Goal: Browse casually: Explore the website without a specific task or goal

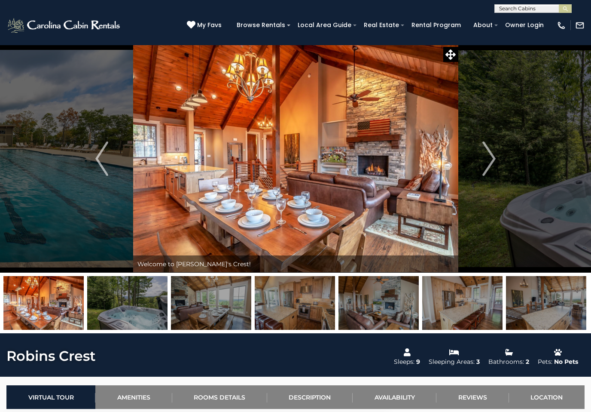
click at [491, 160] on img "Next" at bounding box center [489, 158] width 13 height 34
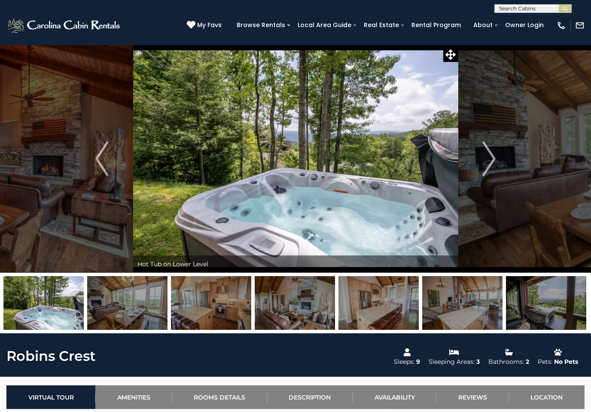
click at [492, 155] on img "Next" at bounding box center [489, 158] width 13 height 34
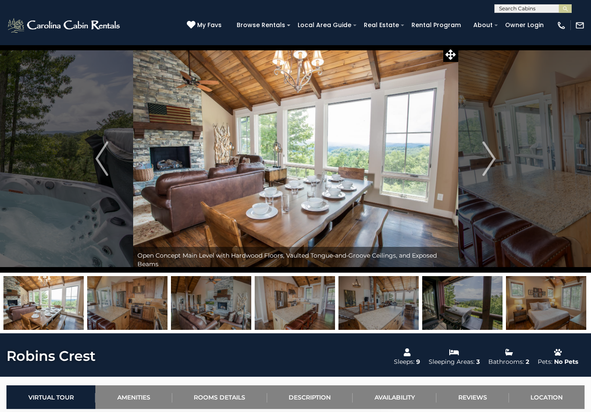
click at [493, 158] on img "Next" at bounding box center [489, 158] width 13 height 34
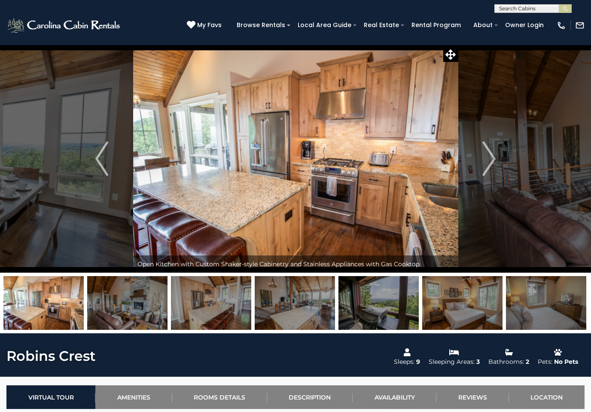
click at [490, 157] on img "Next" at bounding box center [489, 158] width 13 height 34
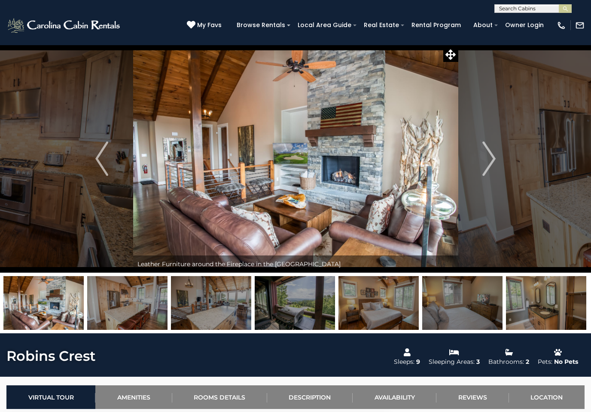
click at [495, 157] on img "Next" at bounding box center [489, 158] width 13 height 34
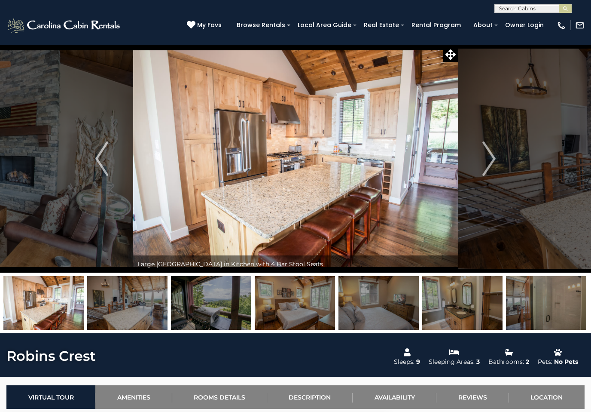
click at [490, 154] on img "Next" at bounding box center [489, 158] width 13 height 34
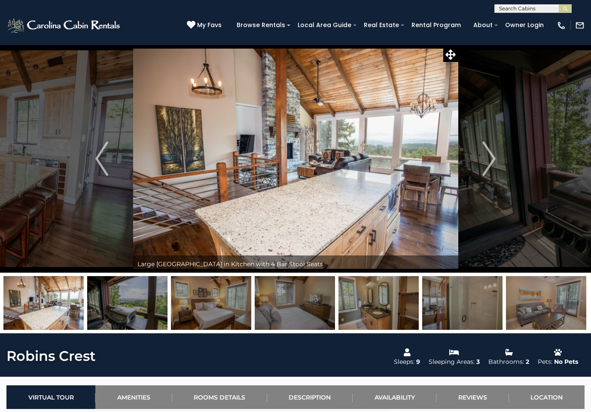
click at [494, 156] on img "Next" at bounding box center [489, 158] width 13 height 34
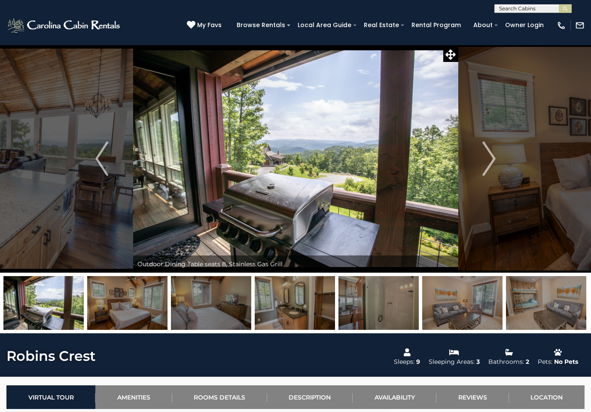
click at [104, 156] on img "Previous" at bounding box center [101, 158] width 13 height 34
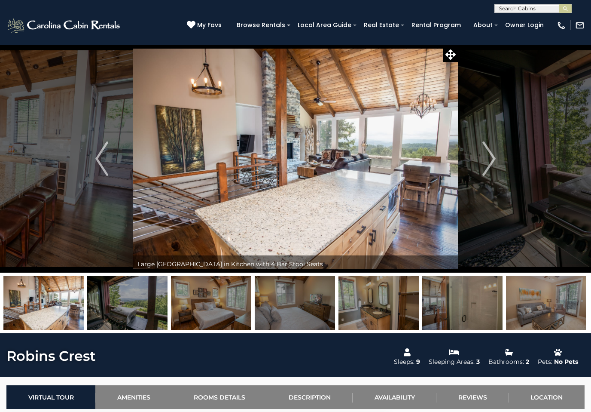
click at [106, 156] on img "Previous" at bounding box center [101, 158] width 13 height 34
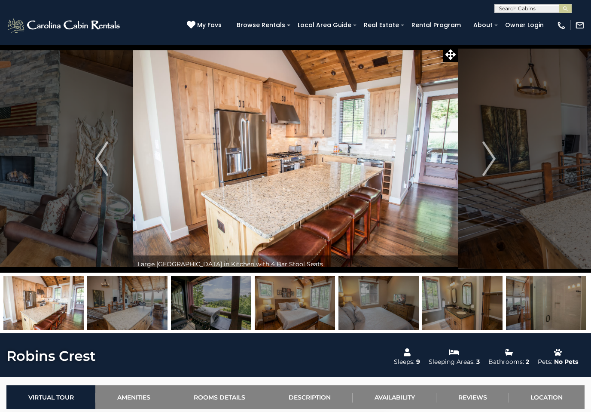
click at [103, 156] on img "Previous" at bounding box center [101, 158] width 13 height 34
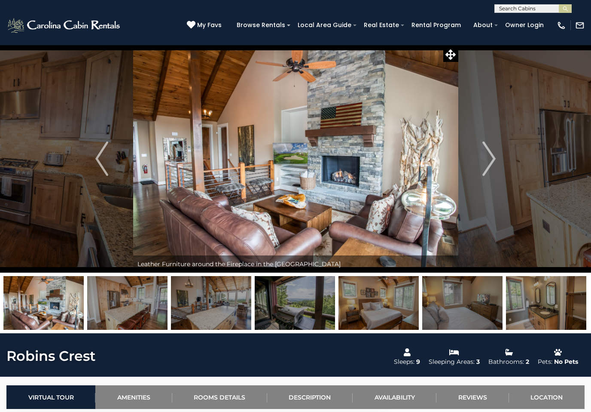
click at [496, 148] on img "Next" at bounding box center [489, 158] width 13 height 34
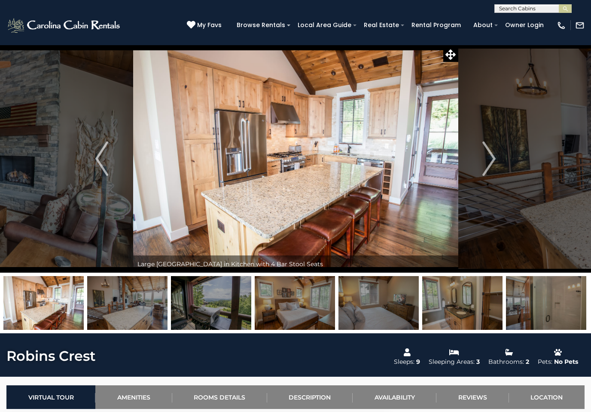
click at [492, 156] on img "Next" at bounding box center [489, 158] width 13 height 34
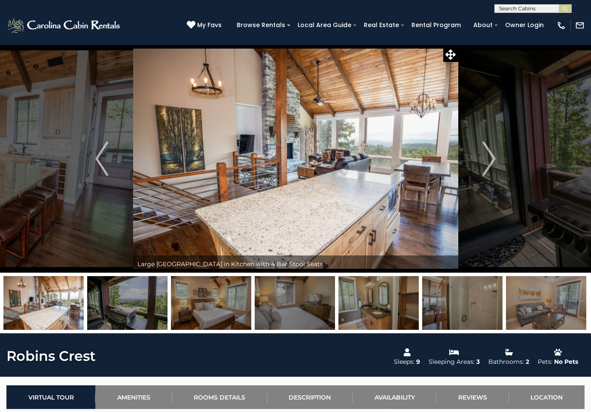
click at [494, 151] on img "Next" at bounding box center [489, 158] width 13 height 34
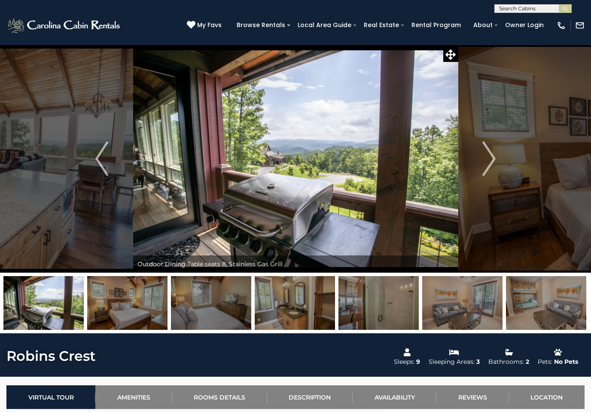
click at [493, 156] on img "Next" at bounding box center [489, 158] width 13 height 34
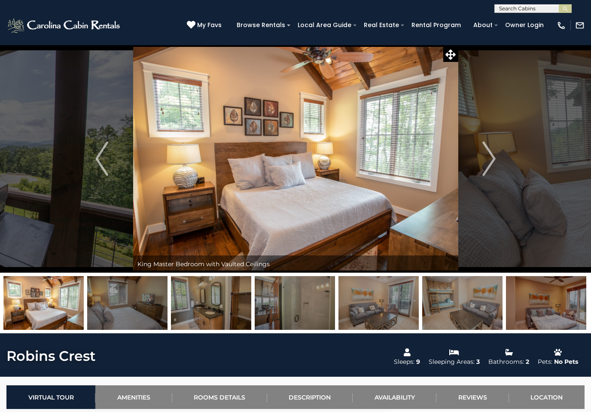
click at [499, 156] on button "Next" at bounding box center [489, 159] width 62 height 228
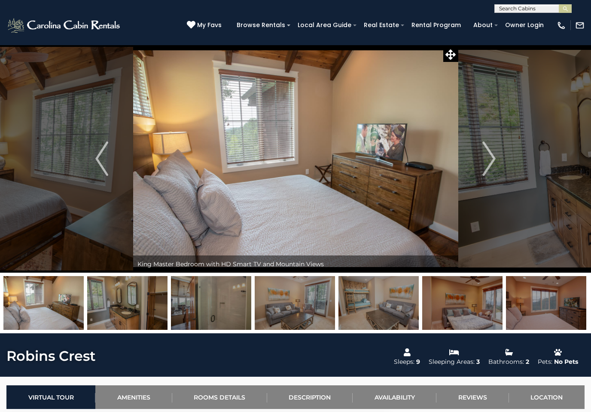
click at [500, 150] on button "Next" at bounding box center [489, 159] width 62 height 228
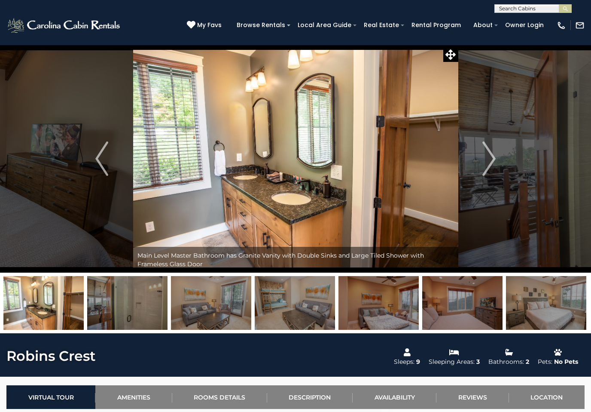
click at [106, 153] on img "Previous" at bounding box center [101, 158] width 13 height 34
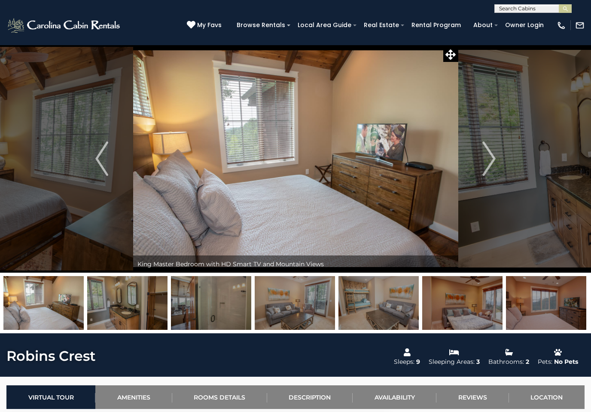
click at [494, 159] on img "Next" at bounding box center [489, 158] width 13 height 34
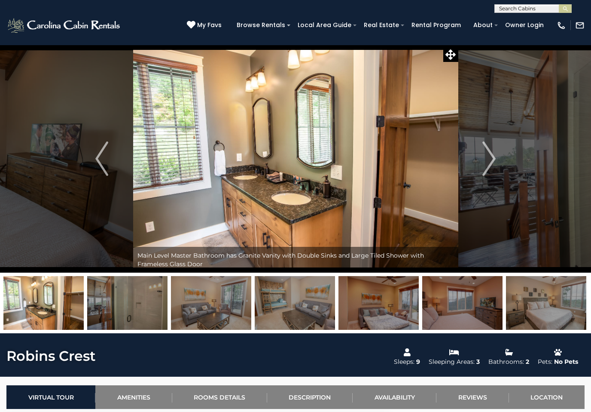
click at [496, 158] on img "Next" at bounding box center [489, 158] width 13 height 34
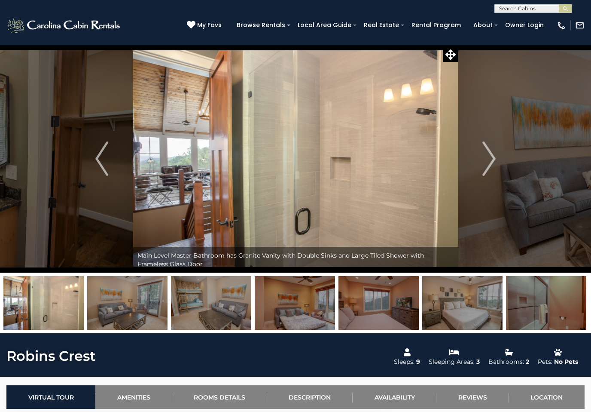
click at [493, 159] on img "Next" at bounding box center [489, 158] width 13 height 34
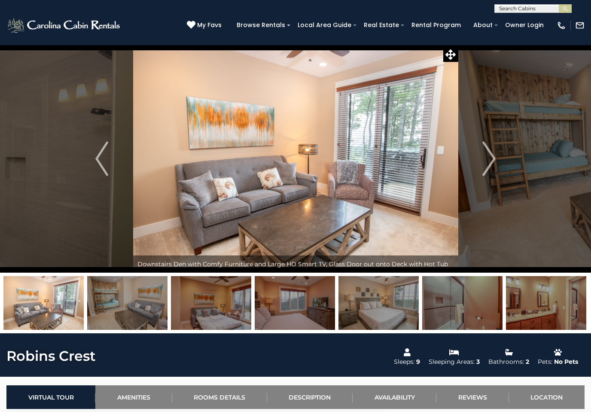
click at [496, 156] on img "Next" at bounding box center [489, 158] width 13 height 34
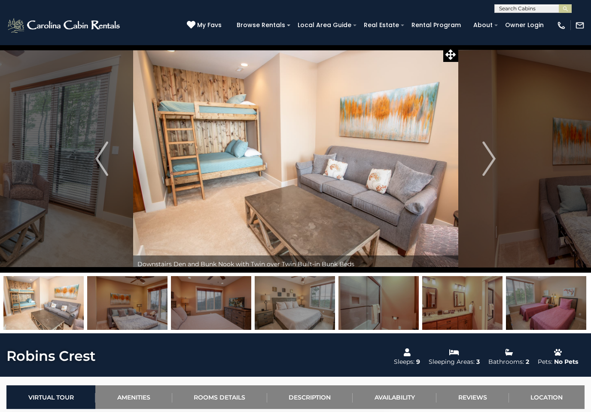
click at [495, 160] on img "Next" at bounding box center [489, 158] width 13 height 34
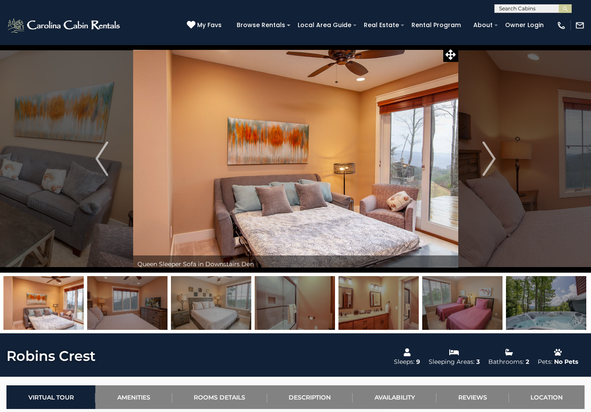
click at [496, 161] on img "Next" at bounding box center [489, 158] width 13 height 34
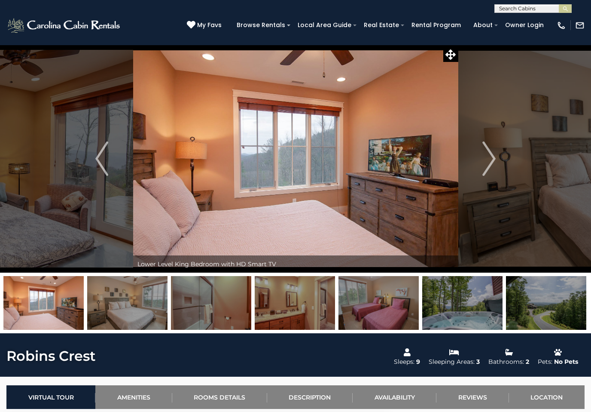
click at [495, 162] on img "Next" at bounding box center [489, 158] width 13 height 34
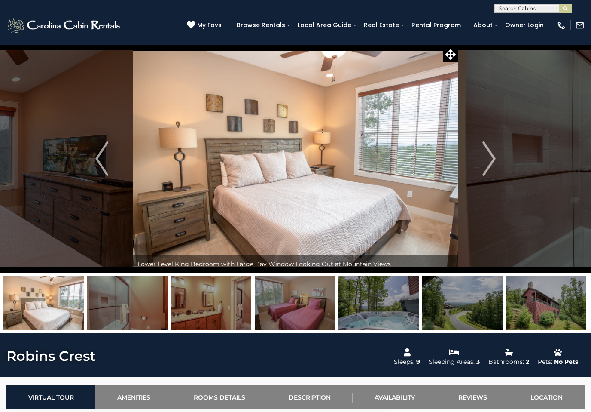
click at [496, 162] on button "Next" at bounding box center [489, 159] width 62 height 228
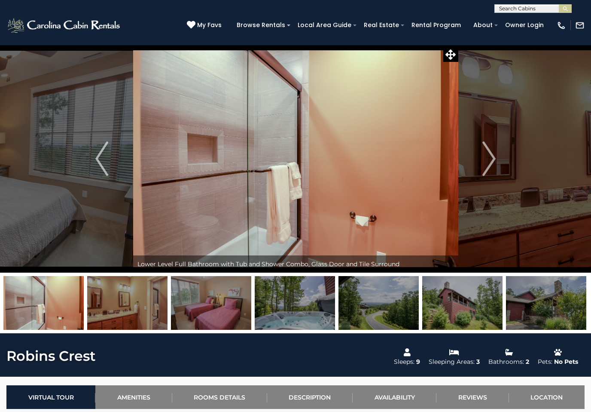
click at [493, 162] on img "Next" at bounding box center [489, 158] width 13 height 34
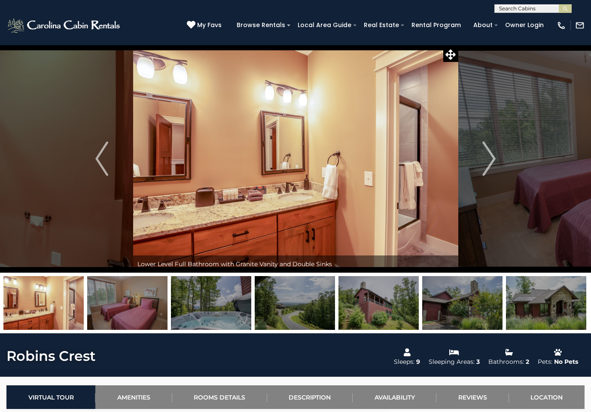
click at [492, 159] on img "Next" at bounding box center [489, 158] width 13 height 34
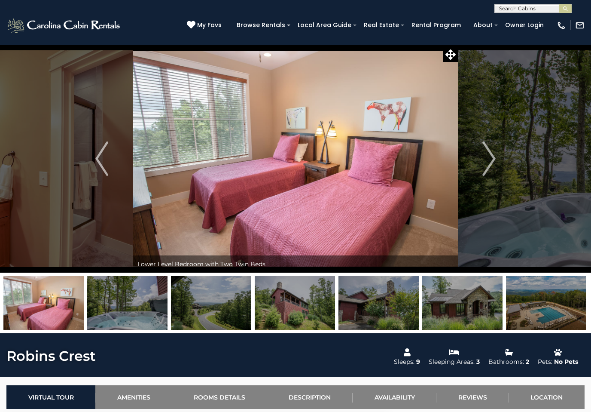
click at [496, 156] on img "Next" at bounding box center [489, 158] width 13 height 34
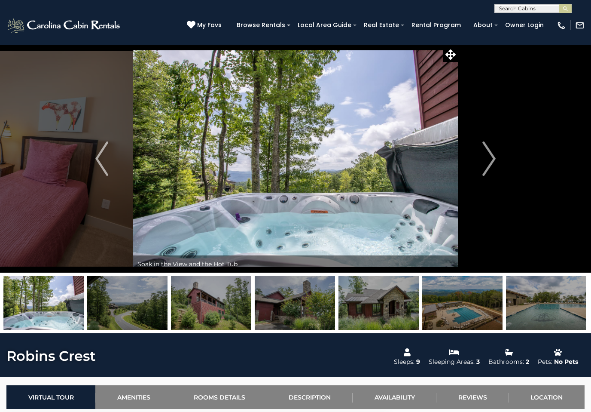
click at [497, 160] on button "Next" at bounding box center [489, 159] width 62 height 228
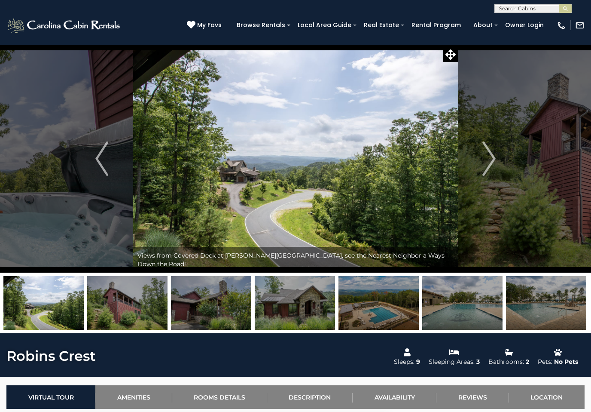
click at [495, 159] on img "Next" at bounding box center [489, 158] width 13 height 34
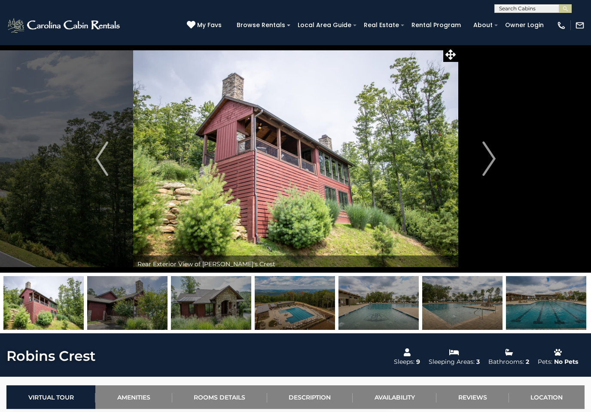
click at [490, 156] on img "Next" at bounding box center [489, 158] width 13 height 34
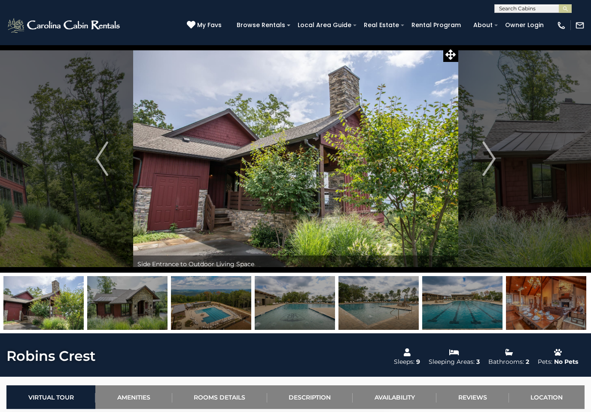
click at [493, 158] on img "Next" at bounding box center [489, 158] width 13 height 34
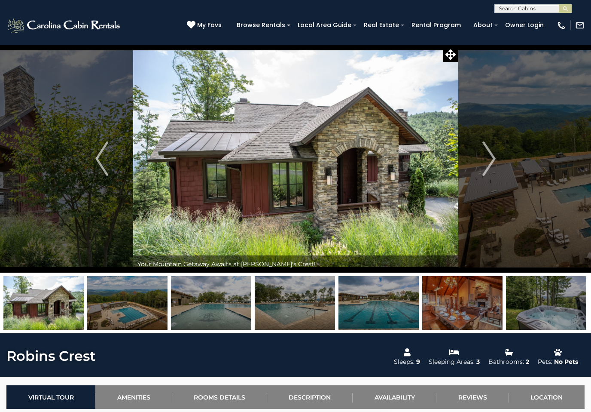
click at [493, 157] on img "Next" at bounding box center [489, 158] width 13 height 34
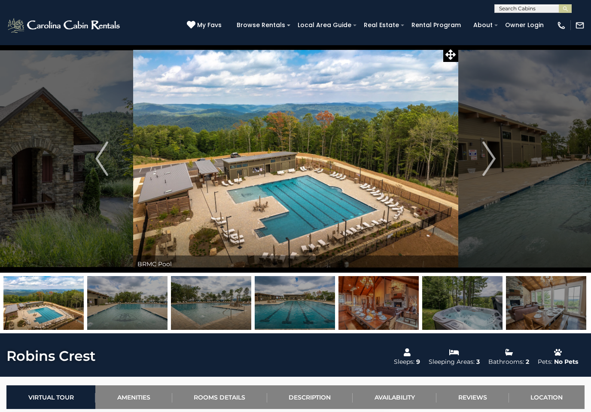
click at [493, 159] on img "Next" at bounding box center [489, 158] width 13 height 34
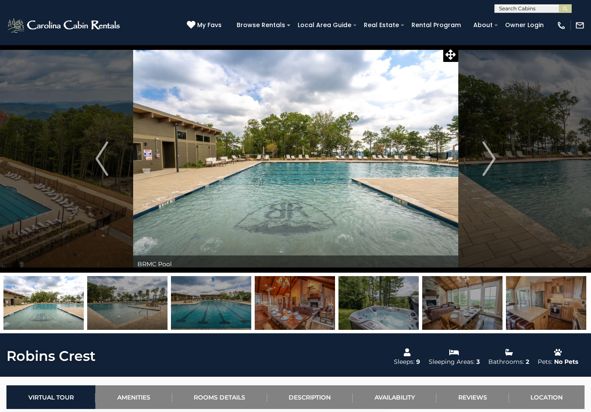
click at [480, 162] on button "Next" at bounding box center [489, 159] width 62 height 228
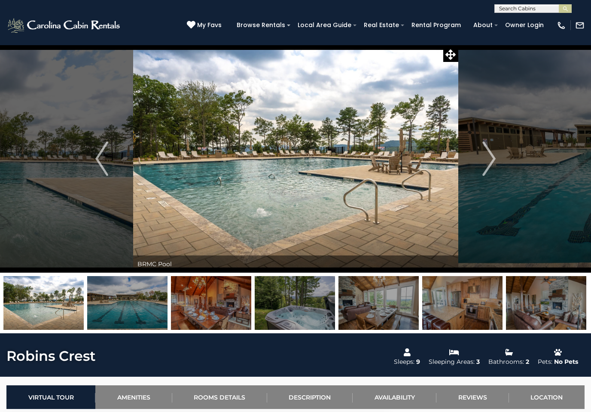
click at [489, 157] on img "Next" at bounding box center [489, 158] width 13 height 34
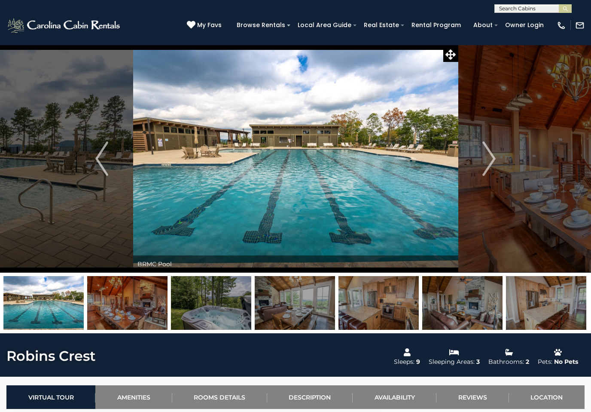
click at [490, 156] on img "Next" at bounding box center [489, 158] width 13 height 34
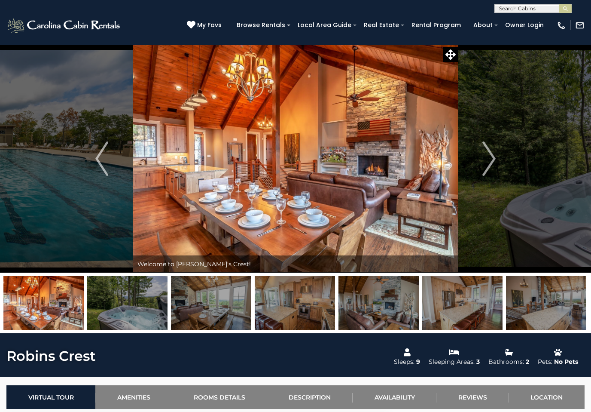
click at [496, 156] on button "Next" at bounding box center [489, 159] width 62 height 228
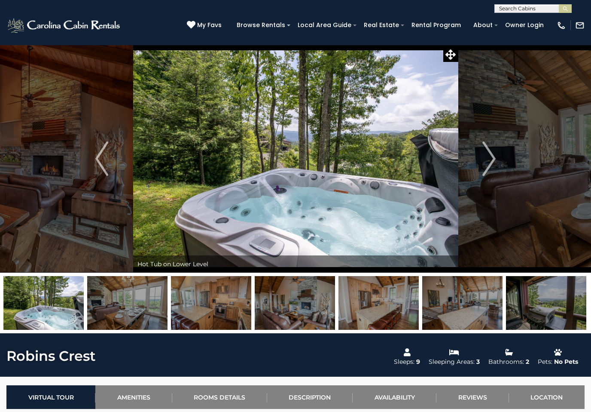
click at [500, 156] on button "Next" at bounding box center [489, 159] width 62 height 228
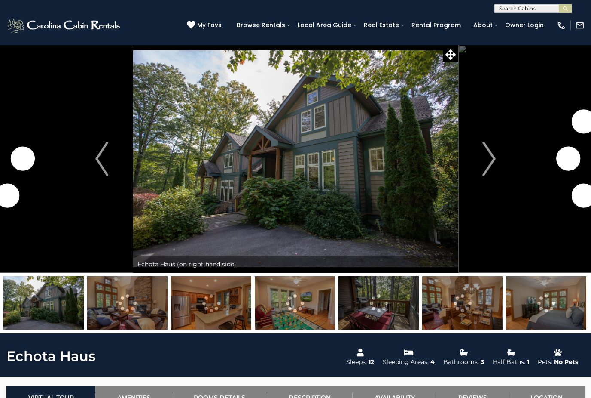
click at [498, 159] on button "Next" at bounding box center [489, 159] width 62 height 228
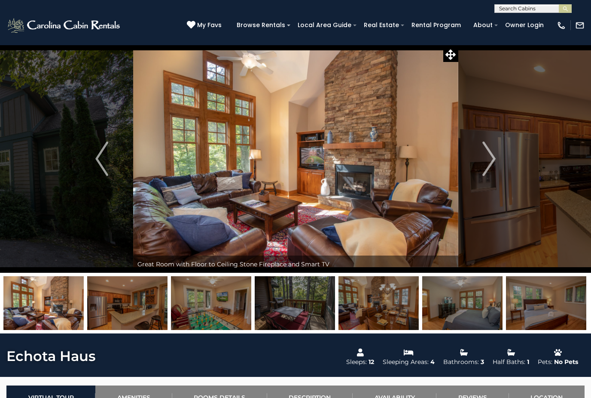
click at [489, 158] on img "Next" at bounding box center [489, 158] width 13 height 34
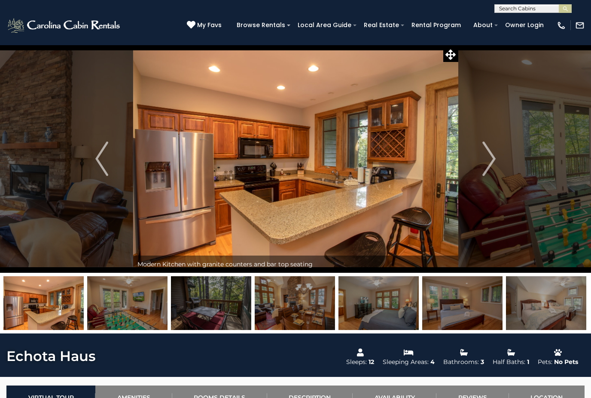
click at [495, 158] on img "Next" at bounding box center [489, 158] width 13 height 34
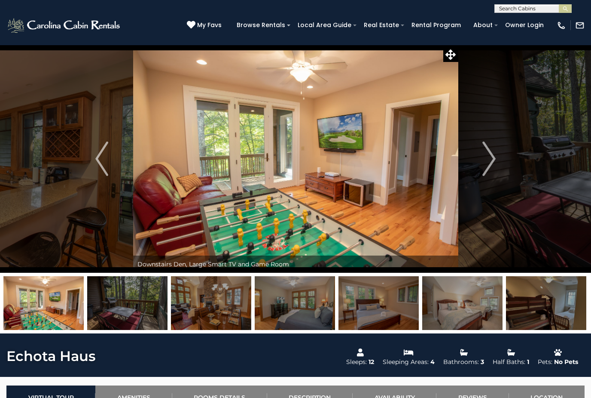
click at [494, 153] on img "Next" at bounding box center [489, 158] width 13 height 34
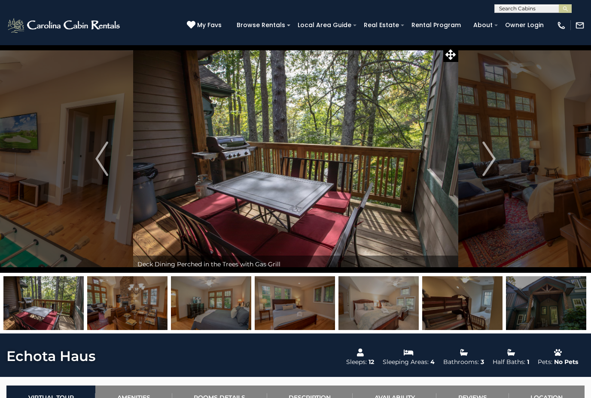
click at [491, 152] on img "Next" at bounding box center [489, 158] width 13 height 34
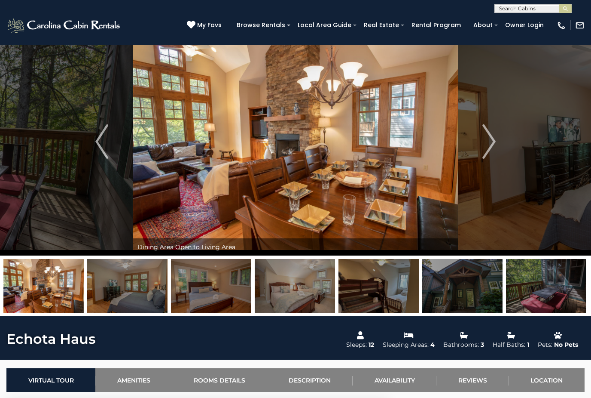
scroll to position [24, 0]
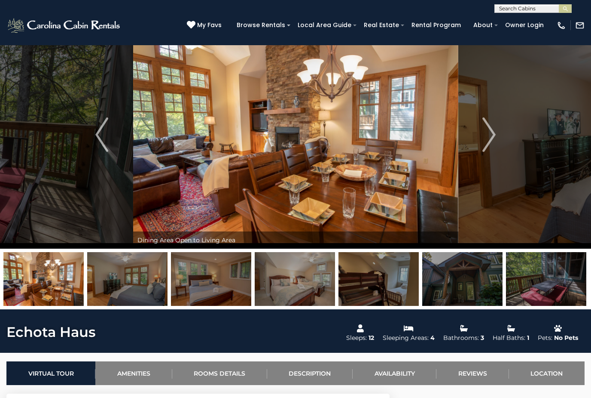
click at [494, 130] on img "Next" at bounding box center [489, 134] width 13 height 34
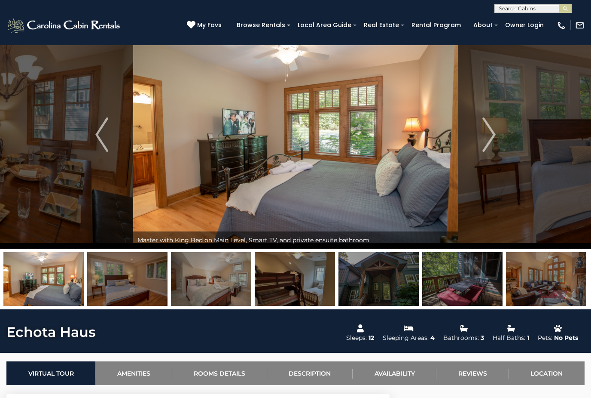
click at [493, 132] on img "Next" at bounding box center [489, 134] width 13 height 34
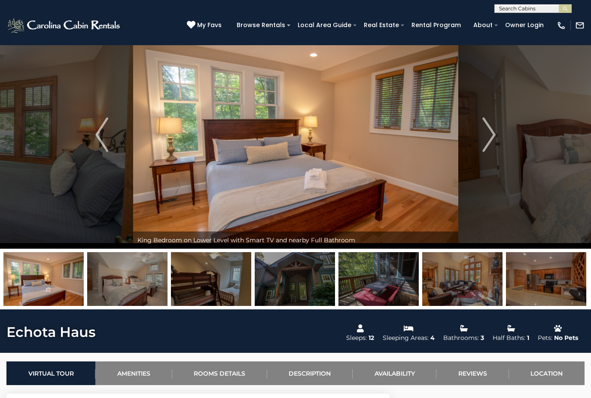
click at [493, 136] on img "Next" at bounding box center [489, 134] width 13 height 34
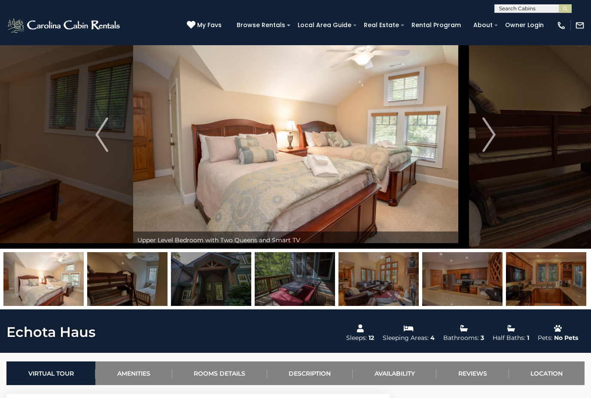
click at [494, 135] on img "Next" at bounding box center [489, 134] width 13 height 34
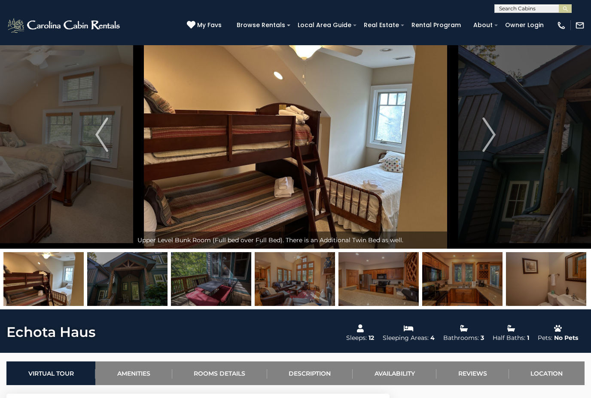
click at [495, 132] on img "Next" at bounding box center [489, 134] width 13 height 34
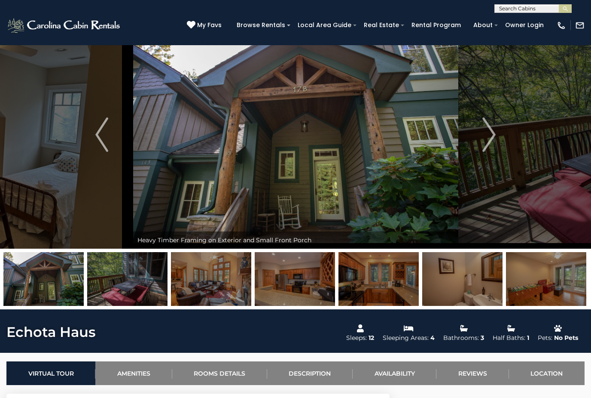
click at [496, 130] on img "Next" at bounding box center [489, 134] width 13 height 34
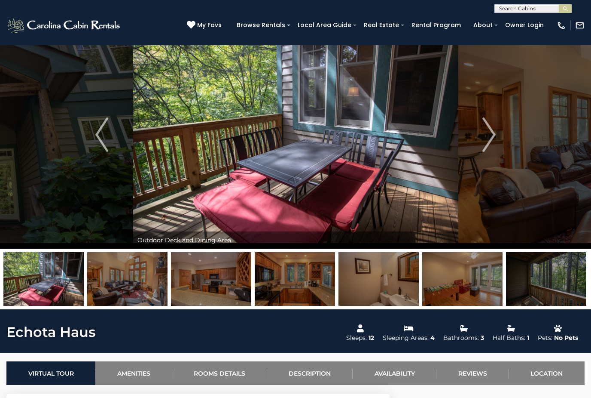
click at [496, 132] on img "Next" at bounding box center [489, 134] width 13 height 34
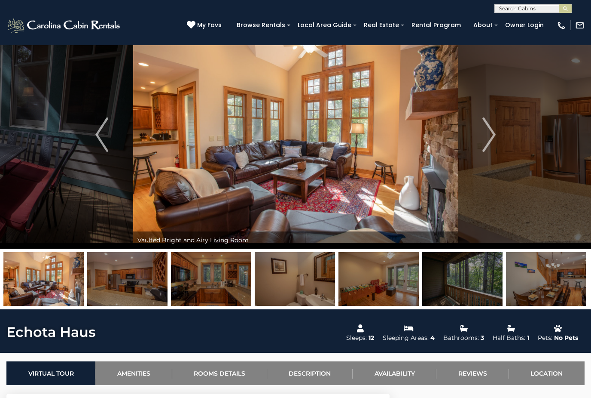
click at [494, 130] on img "Next" at bounding box center [489, 134] width 13 height 34
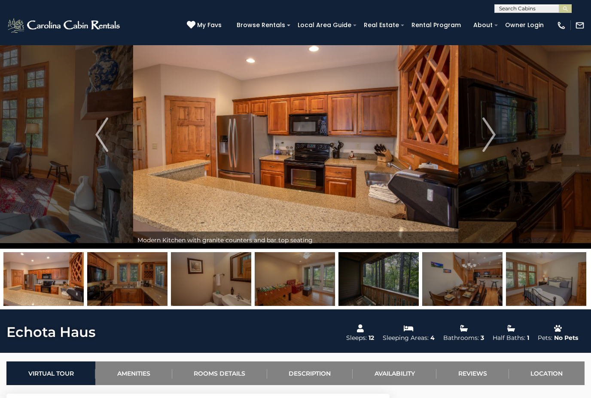
click at [496, 132] on img "Next" at bounding box center [489, 134] width 13 height 34
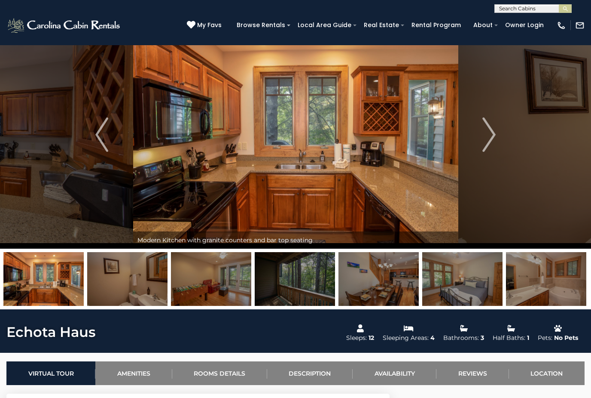
click at [491, 129] on img "Next" at bounding box center [489, 134] width 13 height 34
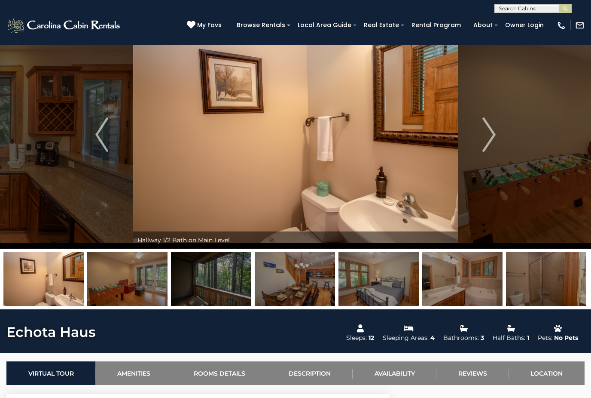
click at [498, 135] on button "Next" at bounding box center [489, 135] width 62 height 228
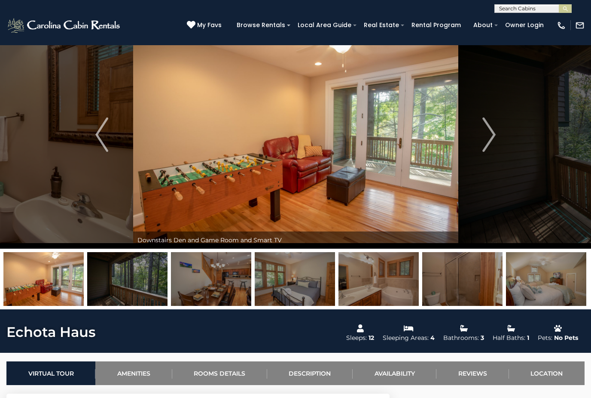
click at [489, 132] on img "Next" at bounding box center [489, 134] width 13 height 34
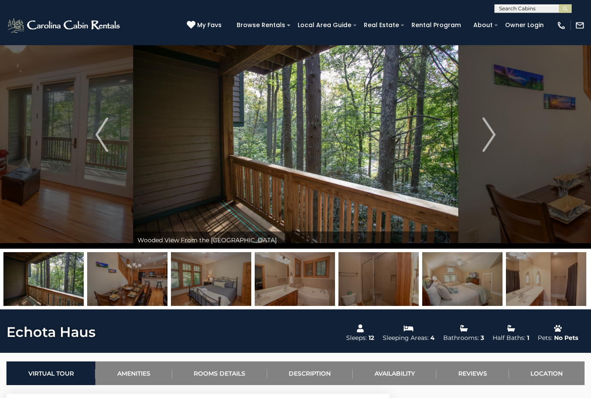
click at [485, 131] on img "Next" at bounding box center [489, 134] width 13 height 34
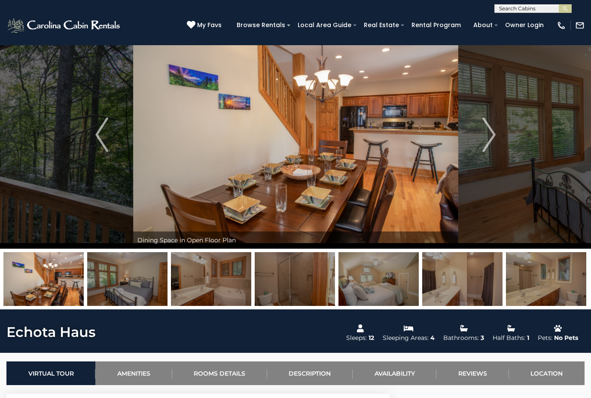
click at [493, 135] on img "Next" at bounding box center [489, 134] width 13 height 34
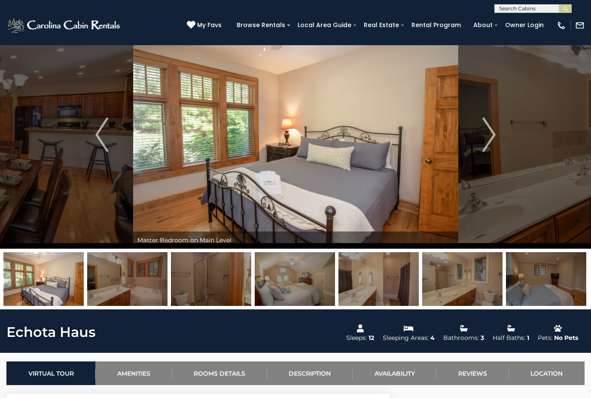
click at [488, 136] on img "Next" at bounding box center [489, 134] width 13 height 34
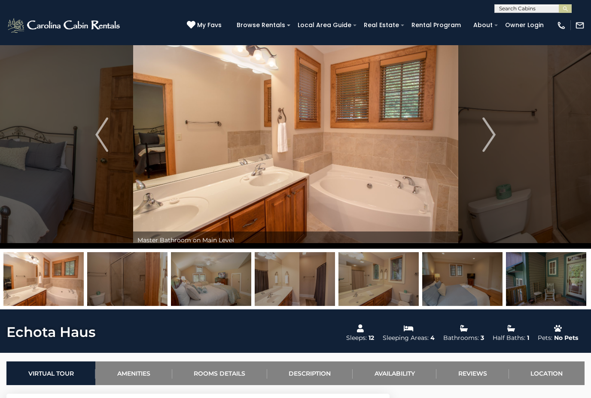
click at [491, 135] on img "Next" at bounding box center [489, 134] width 13 height 34
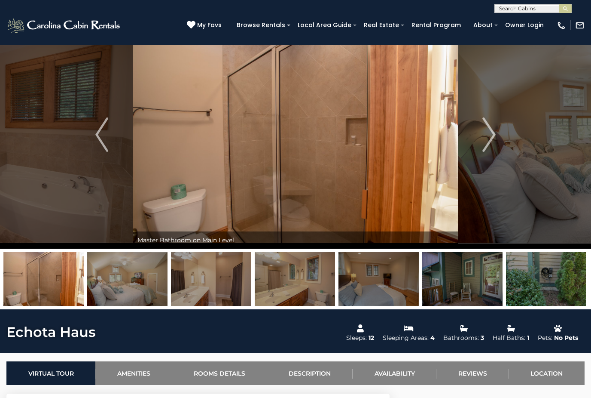
click at [490, 135] on img "Next" at bounding box center [489, 134] width 13 height 34
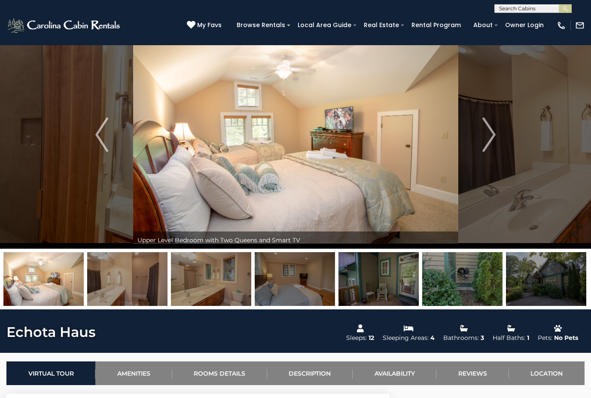
click at [494, 133] on img "Next" at bounding box center [489, 134] width 13 height 34
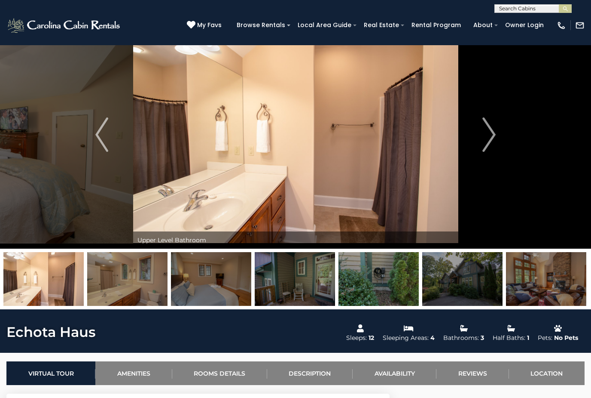
click at [494, 131] on img "Next" at bounding box center [489, 134] width 13 height 34
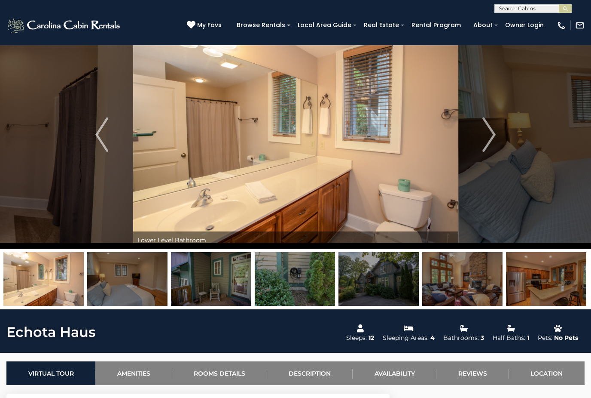
click at [493, 132] on img "Next" at bounding box center [489, 134] width 13 height 34
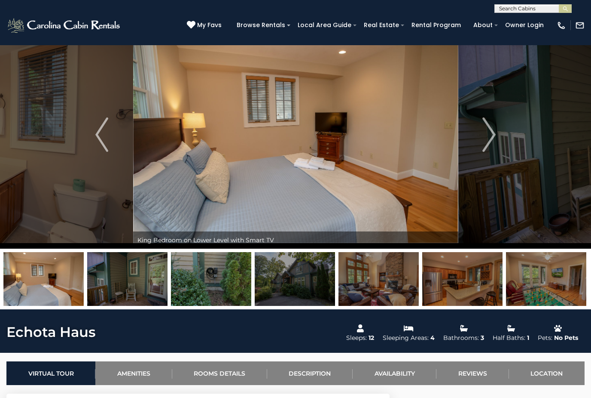
click at [494, 131] on img "Next" at bounding box center [489, 134] width 13 height 34
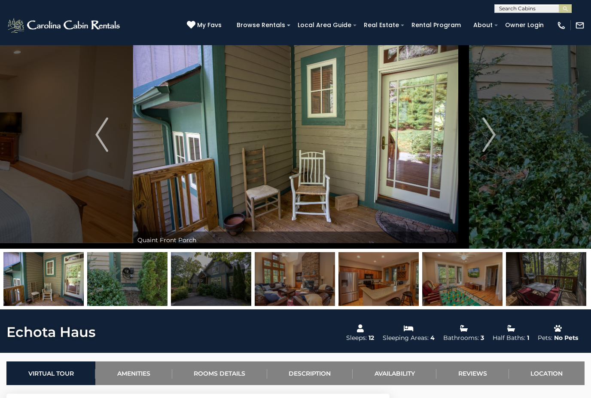
click at [493, 135] on img "Next" at bounding box center [489, 134] width 13 height 34
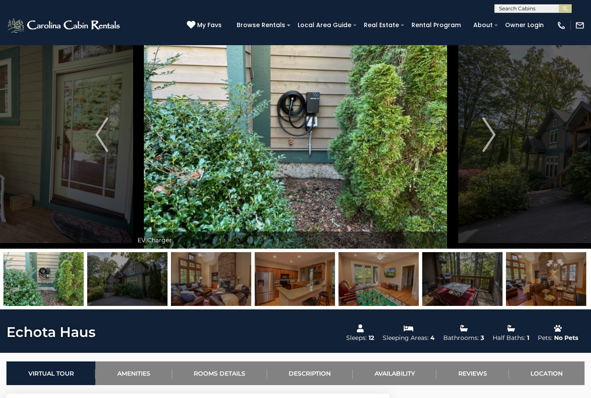
click at [493, 133] on img "Next" at bounding box center [489, 134] width 13 height 34
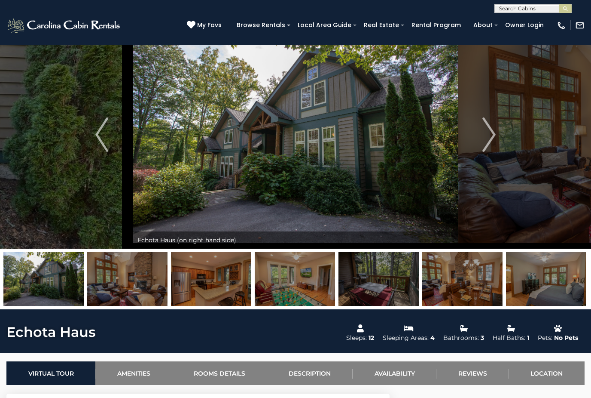
click at [496, 131] on img "Next" at bounding box center [489, 134] width 13 height 34
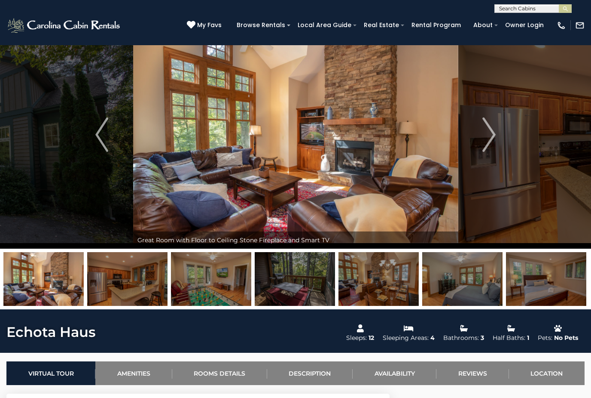
click at [497, 131] on button "Next" at bounding box center [489, 135] width 62 height 228
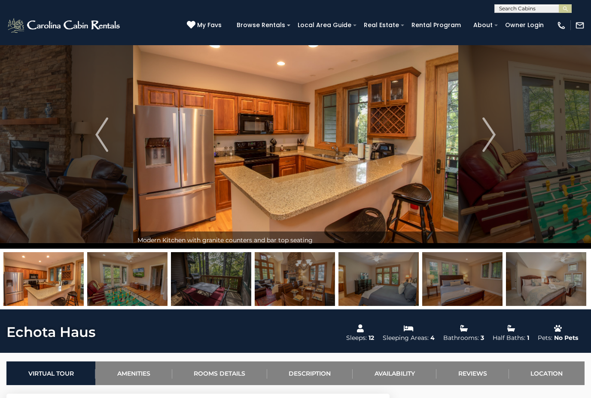
click at [496, 129] on img "Next" at bounding box center [489, 134] width 13 height 34
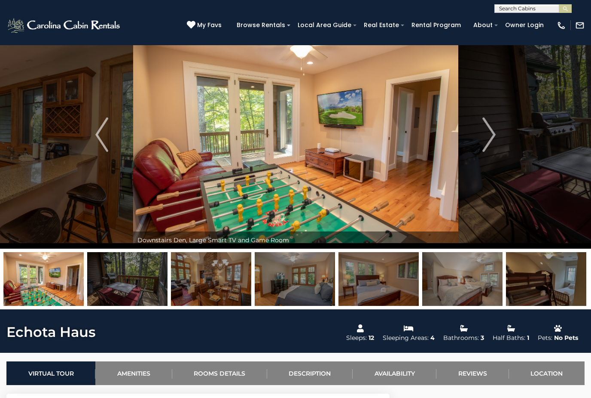
click at [493, 132] on img "Next" at bounding box center [489, 134] width 13 height 34
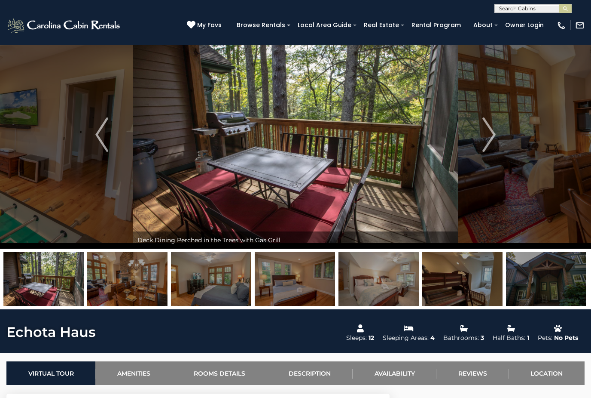
click at [492, 132] on img "Next" at bounding box center [489, 134] width 13 height 34
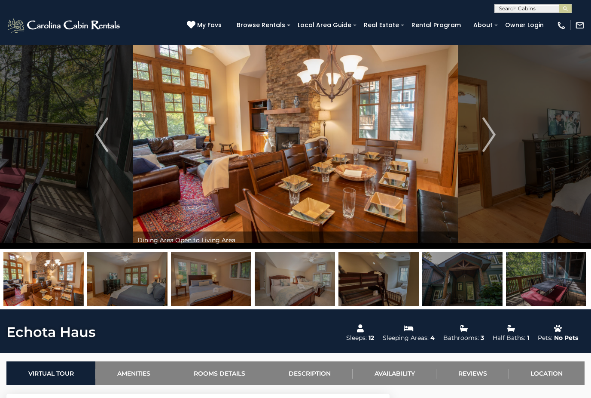
click at [493, 132] on img "Next" at bounding box center [489, 134] width 13 height 34
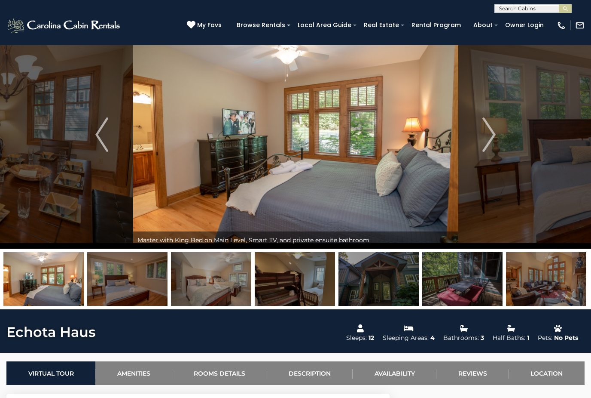
click at [491, 132] on img "Next" at bounding box center [489, 134] width 13 height 34
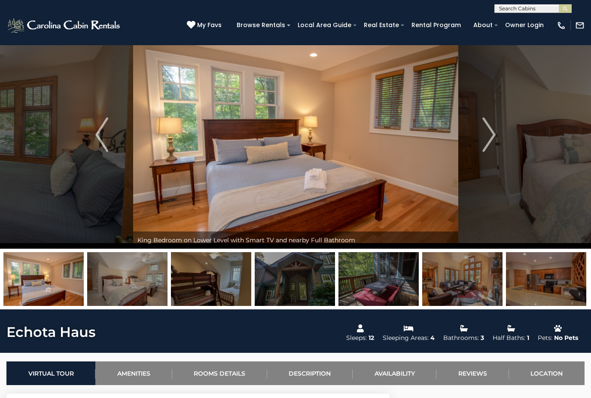
click at [499, 126] on button "Next" at bounding box center [489, 135] width 62 height 228
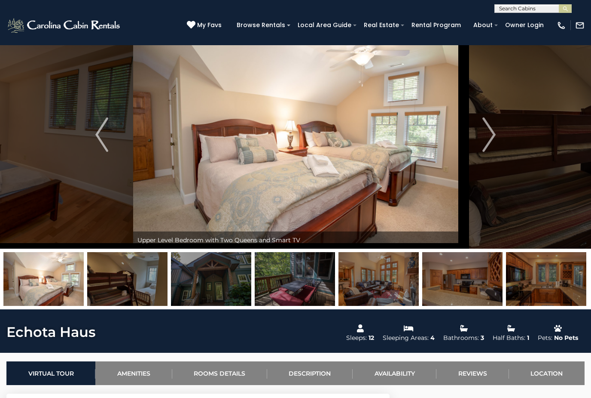
click at [492, 132] on img "Next" at bounding box center [489, 134] width 13 height 34
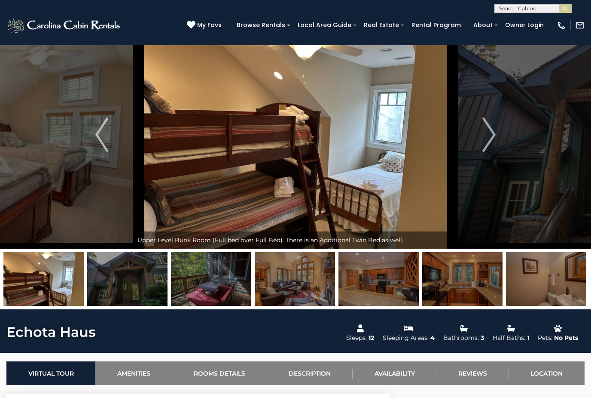
click at [494, 135] on img "Next" at bounding box center [489, 134] width 13 height 34
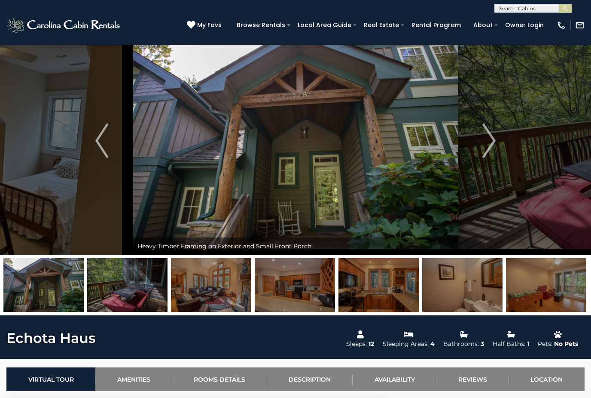
scroll to position [0, 0]
